Goal: Find specific page/section: Find specific page/section

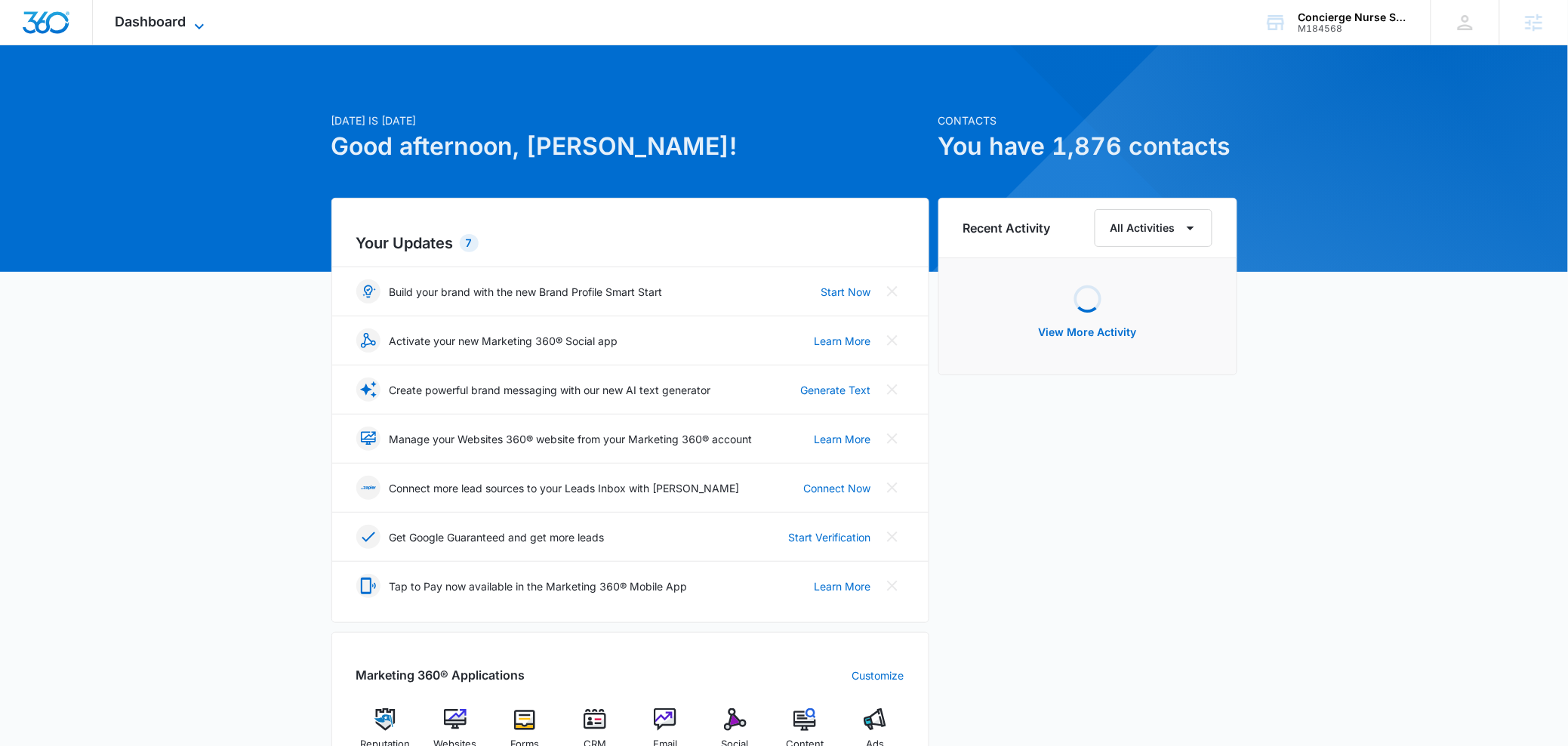
click at [169, 18] on span "Dashboard" at bounding box center [150, 21] width 71 height 16
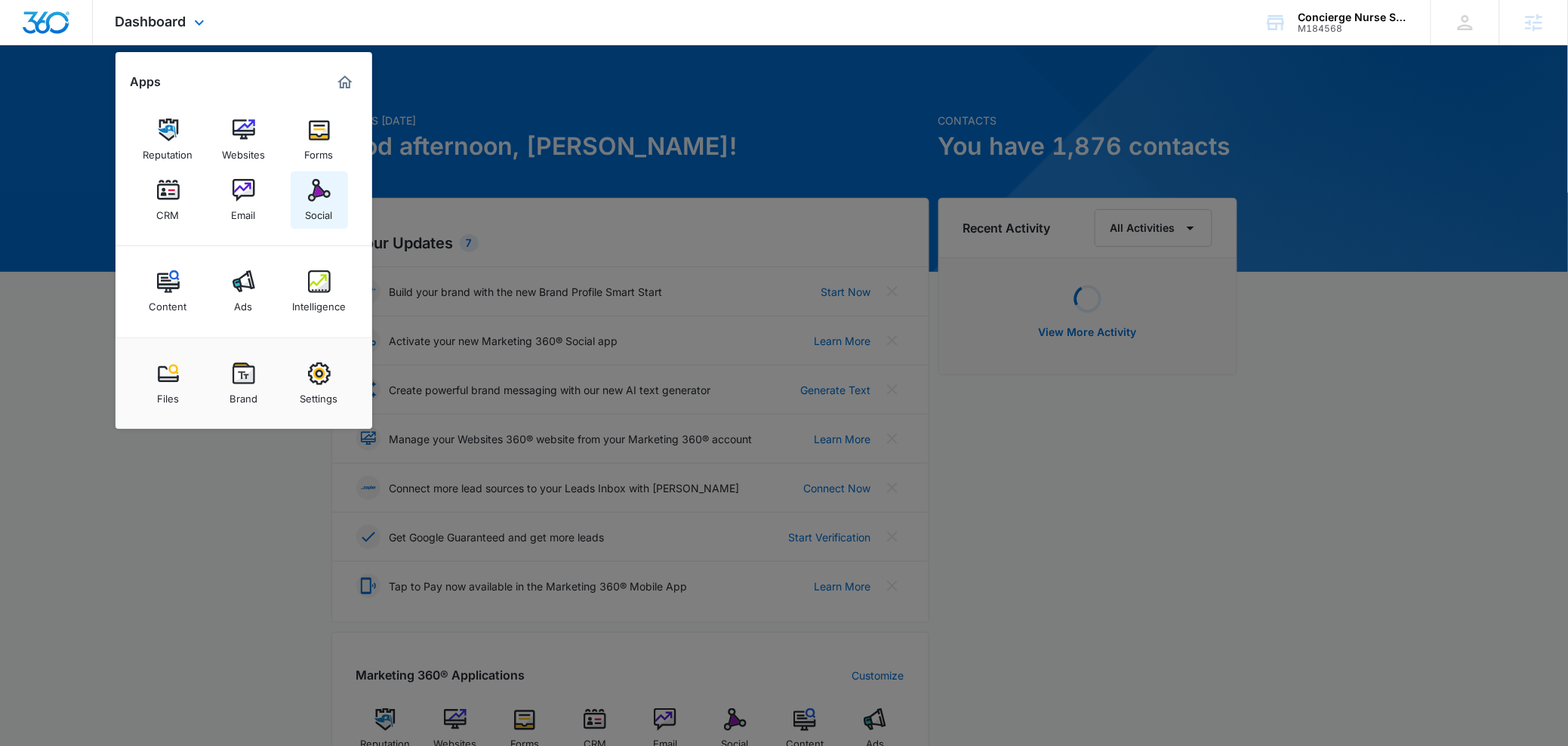
click at [297, 203] on link "Social" at bounding box center [319, 200] width 57 height 57
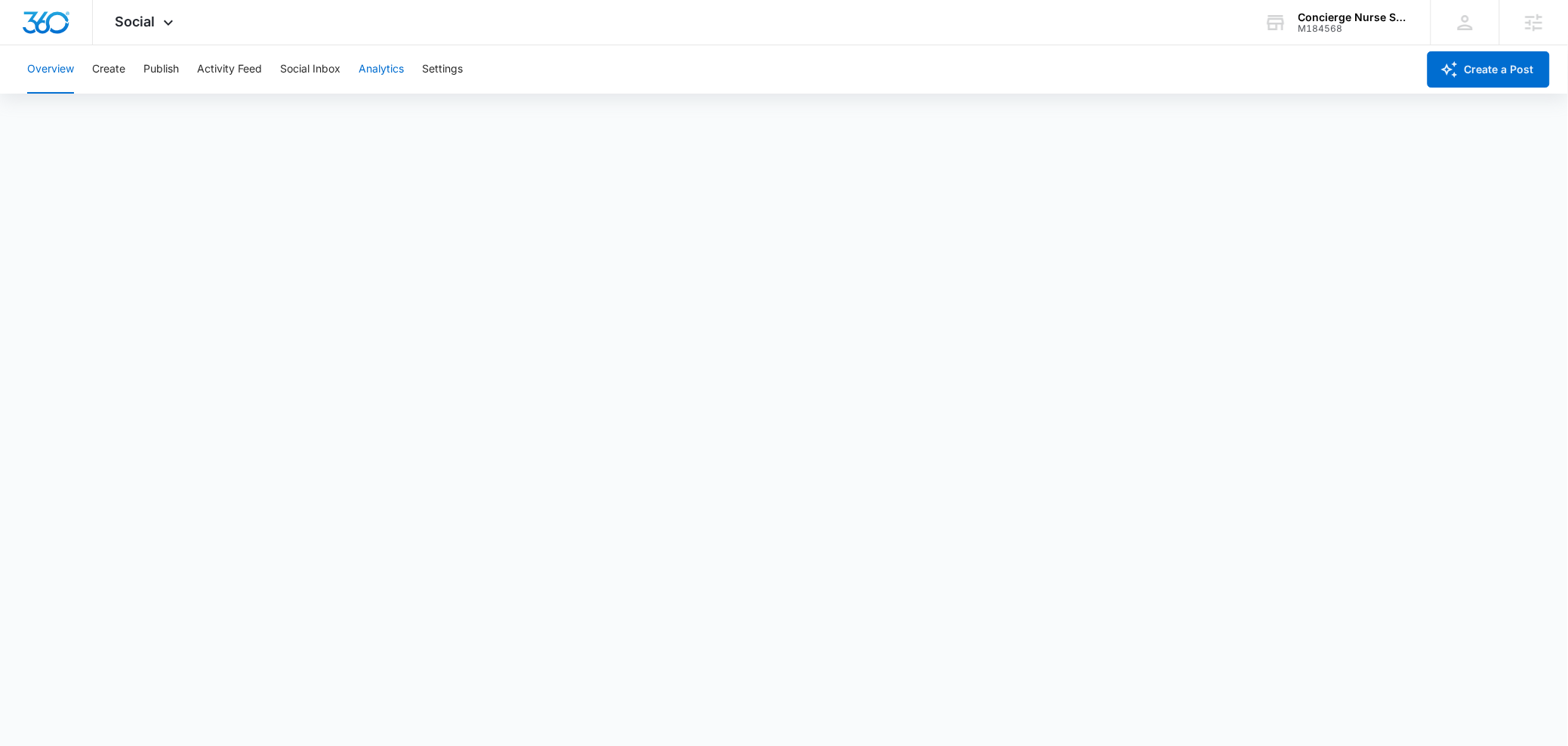
click at [394, 71] on button "Analytics" at bounding box center [381, 69] width 45 height 48
click at [510, 114] on button "Reports" at bounding box center [496, 115] width 38 height 42
